Goal: Information Seeking & Learning: Learn about a topic

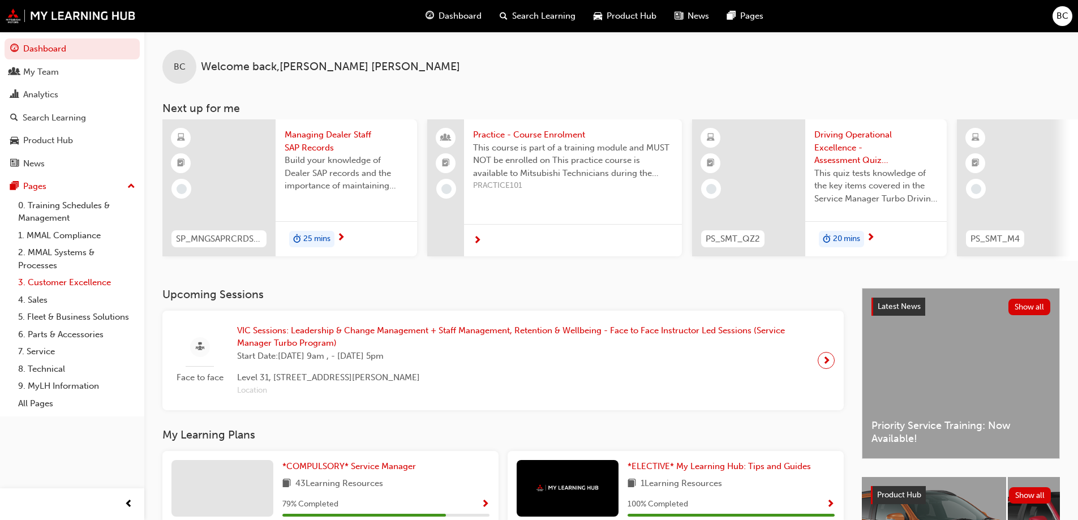
click at [64, 284] on link "3. Customer Excellence" at bounding box center [77, 283] width 126 height 18
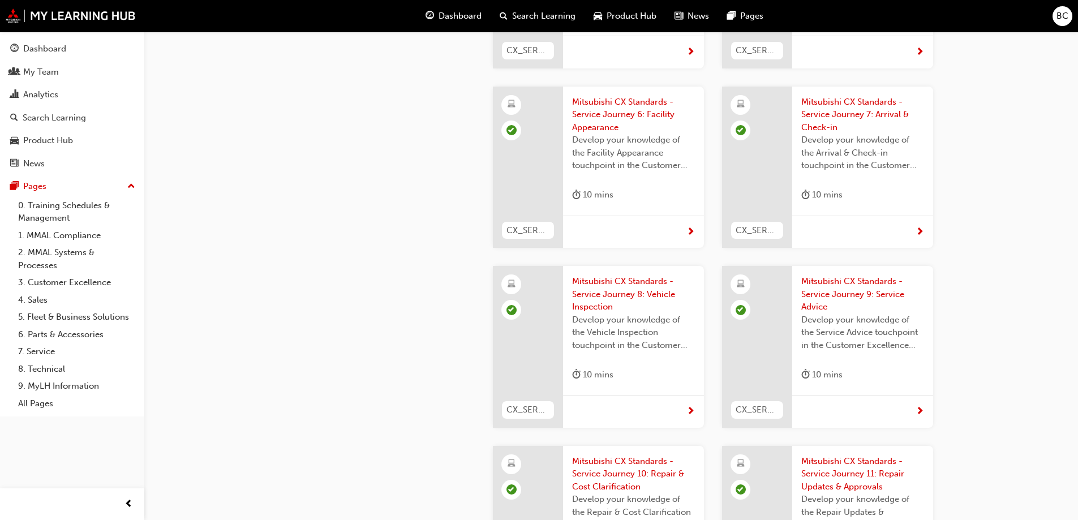
scroll to position [2490, 0]
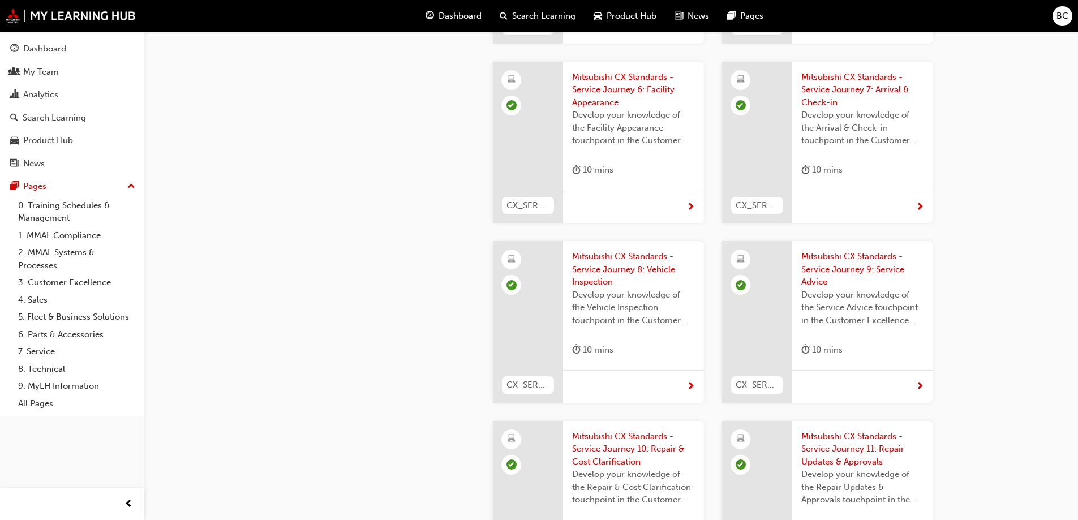
click at [635, 250] on span "Mitsubishi CX Standards - Service Journey 8: Vehicle Inspection" at bounding box center [633, 269] width 123 height 38
